Goal: Task Accomplishment & Management: Complete application form

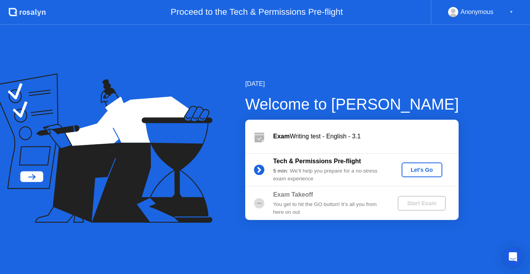
click at [424, 172] on div "Let's Go" at bounding box center [422, 170] width 35 height 6
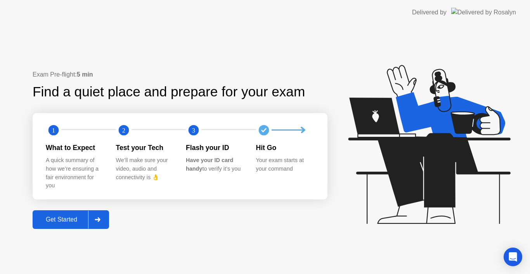
click at [50, 220] on div "Get Started" at bounding box center [61, 219] width 53 height 7
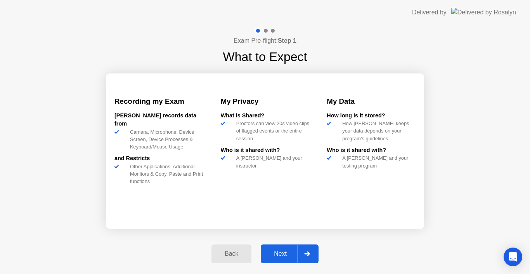
click at [286, 255] on div "Next" at bounding box center [280, 253] width 35 height 7
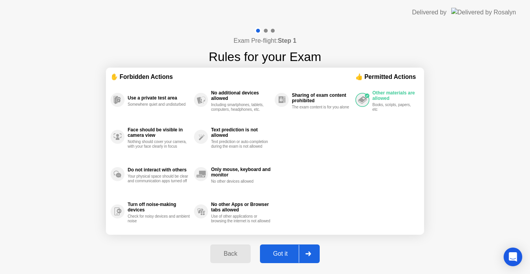
click at [286, 255] on div "Got it" at bounding box center [280, 253] width 36 height 7
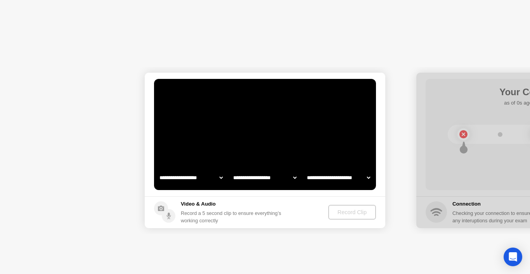
select select "**********"
select select "*******"
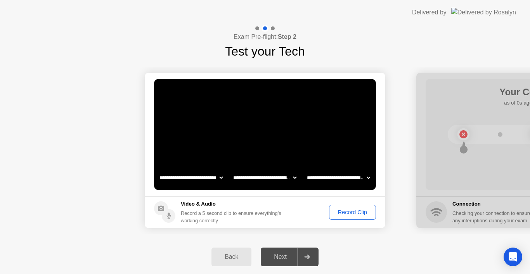
click at [286, 255] on div "Next" at bounding box center [280, 256] width 35 height 7
click at [340, 214] on div "Record Clip" at bounding box center [353, 212] width 42 height 6
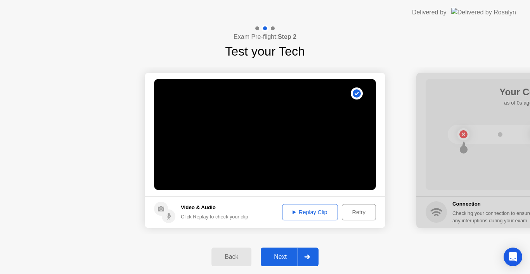
click at [286, 257] on div "Next" at bounding box center [280, 256] width 35 height 7
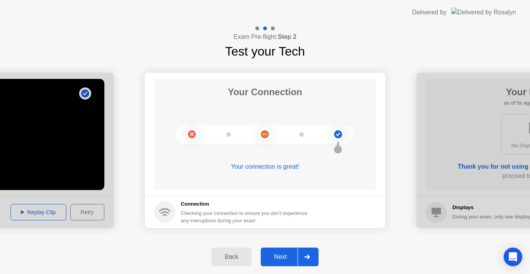
click at [286, 257] on div "Next" at bounding box center [280, 256] width 35 height 7
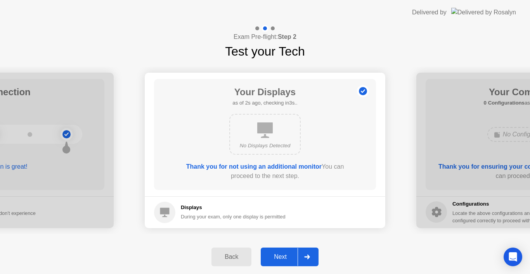
click at [286, 257] on div "Next" at bounding box center [280, 256] width 35 height 7
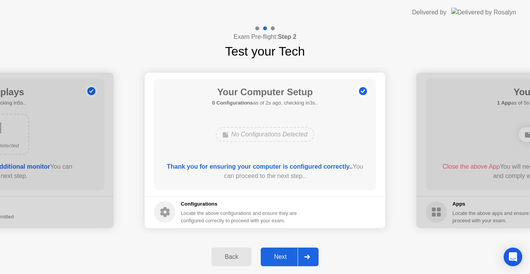
click at [286, 257] on div "Next" at bounding box center [280, 256] width 35 height 7
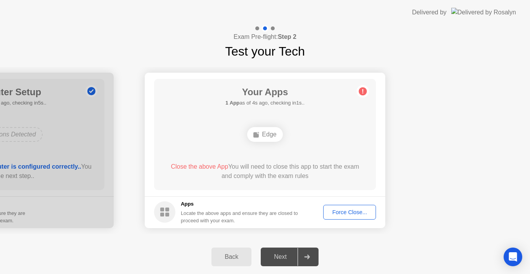
click at [285, 257] on div "Next" at bounding box center [280, 256] width 35 height 7
click at [356, 211] on div "Force Close..." at bounding box center [349, 212] width 47 height 6
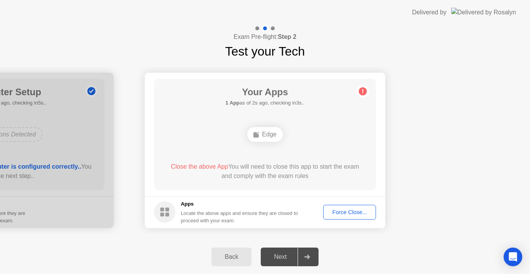
click at [353, 214] on div "Force Close..." at bounding box center [349, 212] width 47 height 6
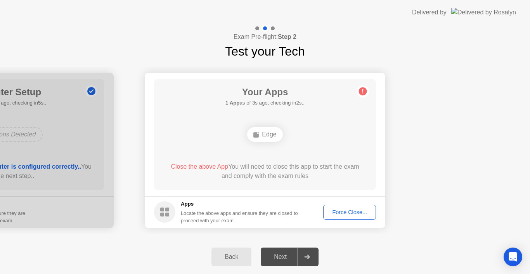
click at [342, 214] on div "Force Close..." at bounding box center [349, 212] width 47 height 6
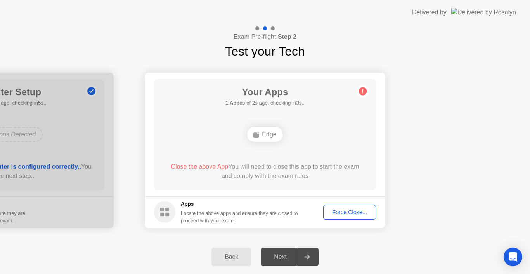
click at [283, 260] on div "Next" at bounding box center [280, 256] width 35 height 7
click at [351, 215] on div "Force Close..." at bounding box center [349, 212] width 47 height 6
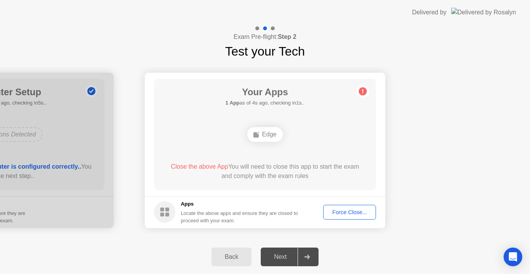
click at [346, 213] on div "Force Close..." at bounding box center [349, 212] width 47 height 6
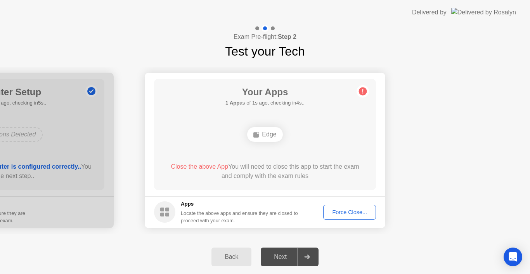
click at [347, 212] on div "Force Close..." at bounding box center [349, 212] width 47 height 6
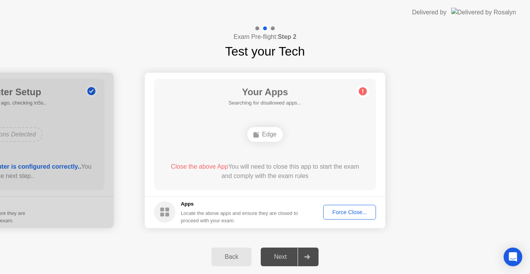
click at [344, 213] on div "Force Close..." at bounding box center [349, 212] width 47 height 6
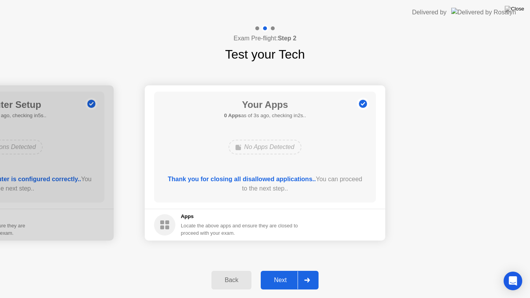
click at [287, 273] on div "Next" at bounding box center [280, 280] width 35 height 7
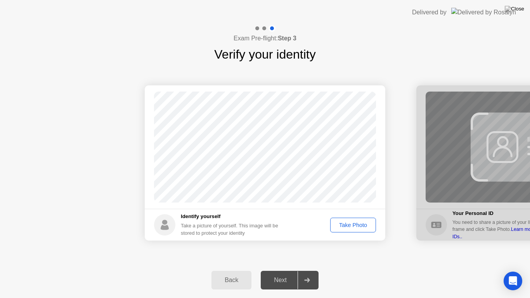
click at [354, 224] on div "Take Photo" at bounding box center [353, 225] width 40 height 6
click at [278, 273] on div "Next" at bounding box center [280, 280] width 35 height 7
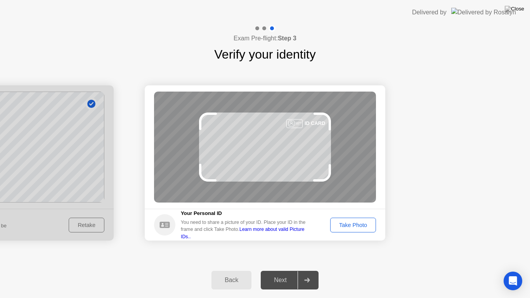
click at [352, 222] on div "Take Photo" at bounding box center [353, 225] width 40 height 6
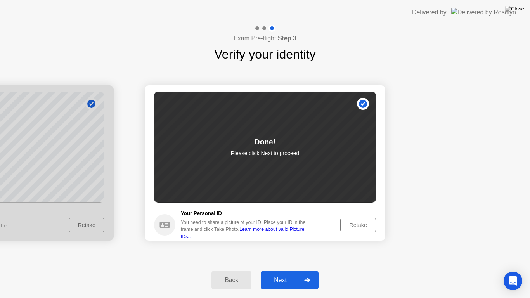
click at [285, 269] on div "Back Next" at bounding box center [265, 280] width 530 height 36
click at [282, 273] on button "Next" at bounding box center [290, 280] width 58 height 19
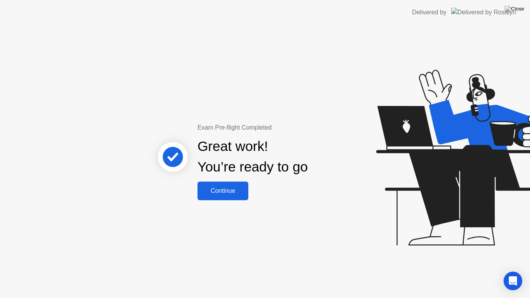
click at [223, 188] on div "Continue" at bounding box center [223, 190] width 46 height 7
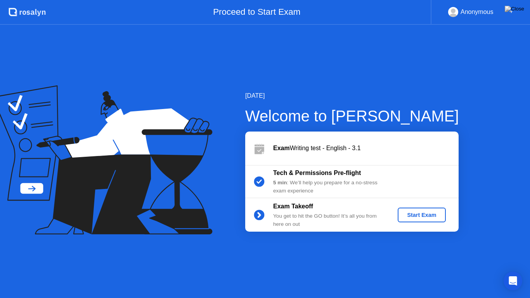
click at [413, 215] on div "Start Exam" at bounding box center [422, 215] width 42 height 6
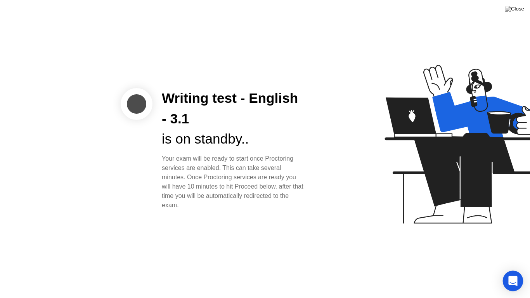
click at [509, 273] on icon "Open Intercom Messenger" at bounding box center [513, 281] width 10 height 10
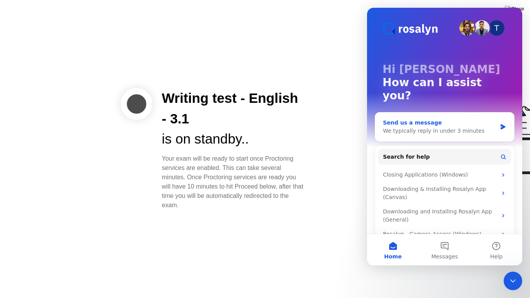
click at [443, 127] on div "We typically reply in under 3 minutes" at bounding box center [440, 131] width 114 height 8
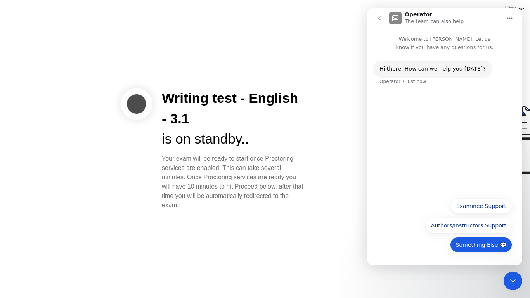
click at [479, 246] on button "Something Else 💬" at bounding box center [481, 245] width 62 height 16
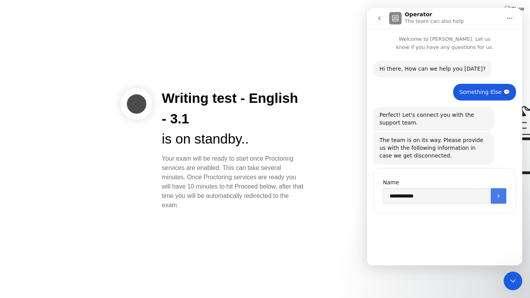
click at [495, 200] on button "Submit" at bounding box center [499, 196] width 16 height 16
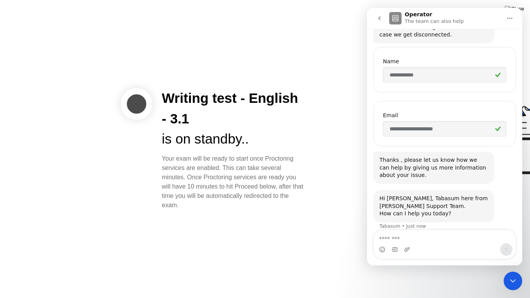
scroll to position [130, 0]
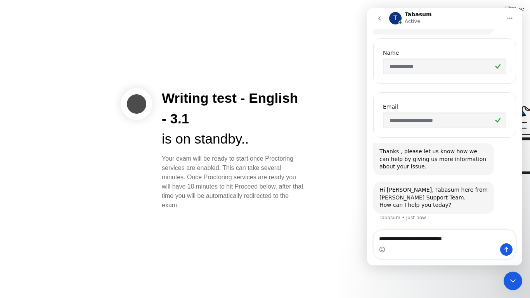
type textarea "**********"
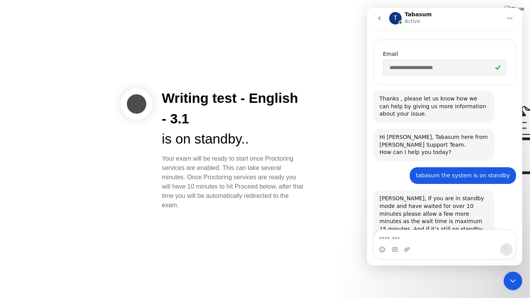
scroll to position [233, 0]
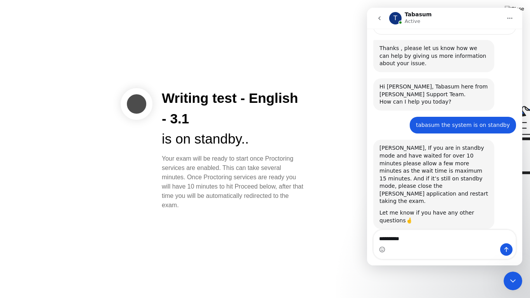
type textarea "**********"
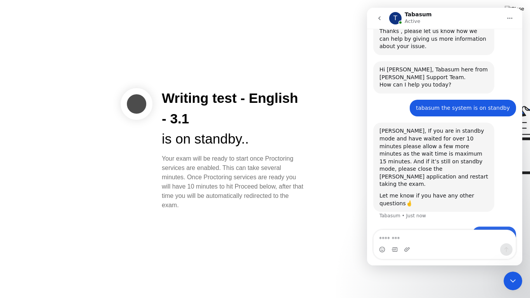
scroll to position [256, 0]
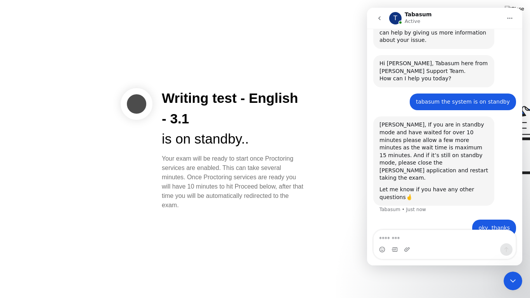
click at [378, 21] on icon "go back" at bounding box center [380, 18] width 6 height 6
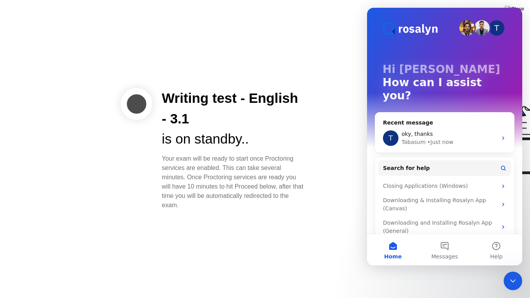
click at [335, 45] on div "Writing test - English - 3.1 is on standby.. Your exam will be ready to start o…" at bounding box center [265, 149] width 530 height 298
click at [392, 248] on button "Home" at bounding box center [393, 249] width 52 height 31
click at [512, 273] on div "Close Intercom Messenger" at bounding box center [513, 281] width 19 height 19
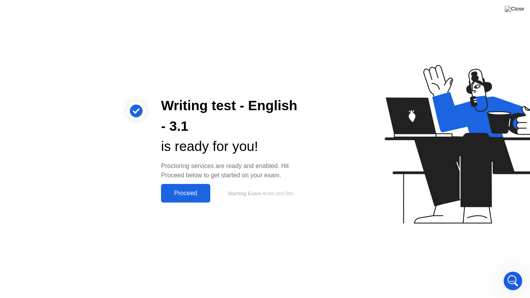
click at [192, 197] on div "Proceed" at bounding box center [185, 193] width 45 height 7
